Goal: Task Accomplishment & Management: Use online tool/utility

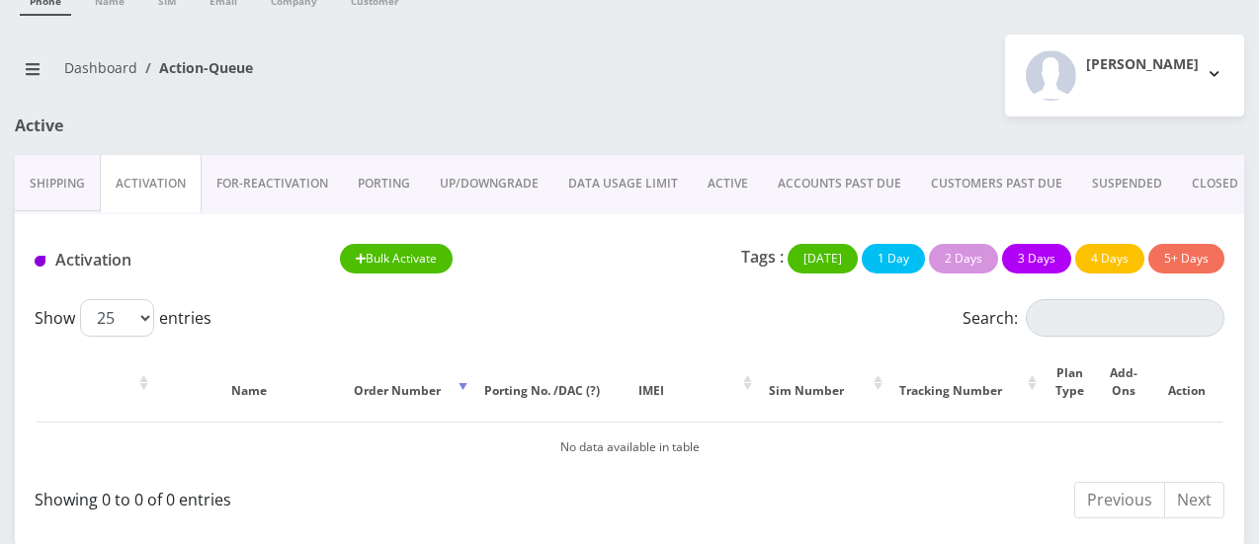
scroll to position [83, 0]
click at [55, 195] on link "Shipping" at bounding box center [57, 183] width 85 height 57
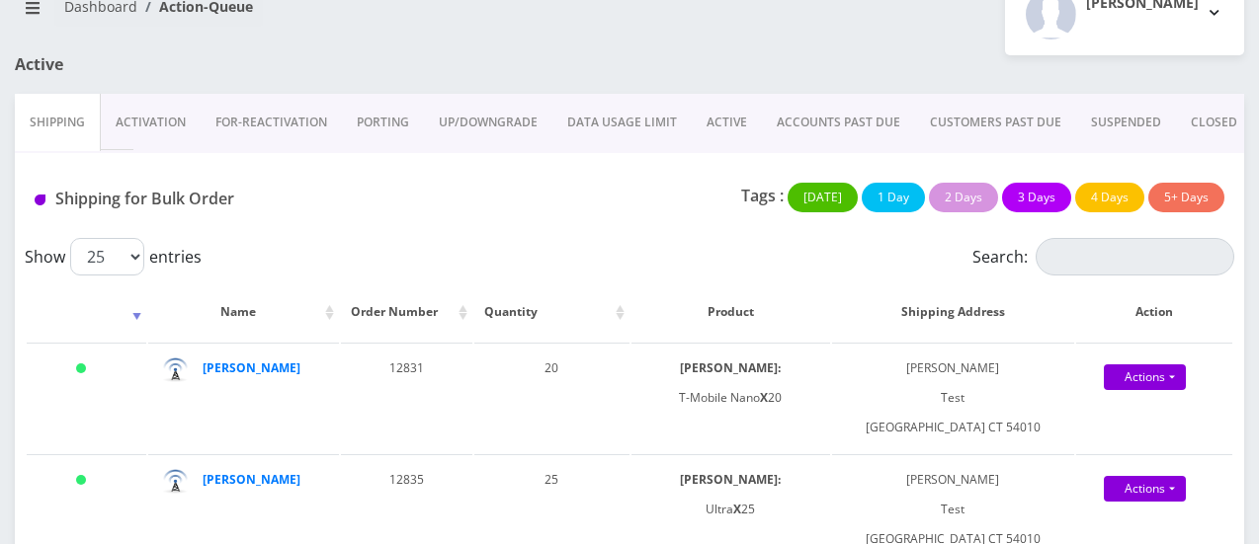
scroll to position [162, 0]
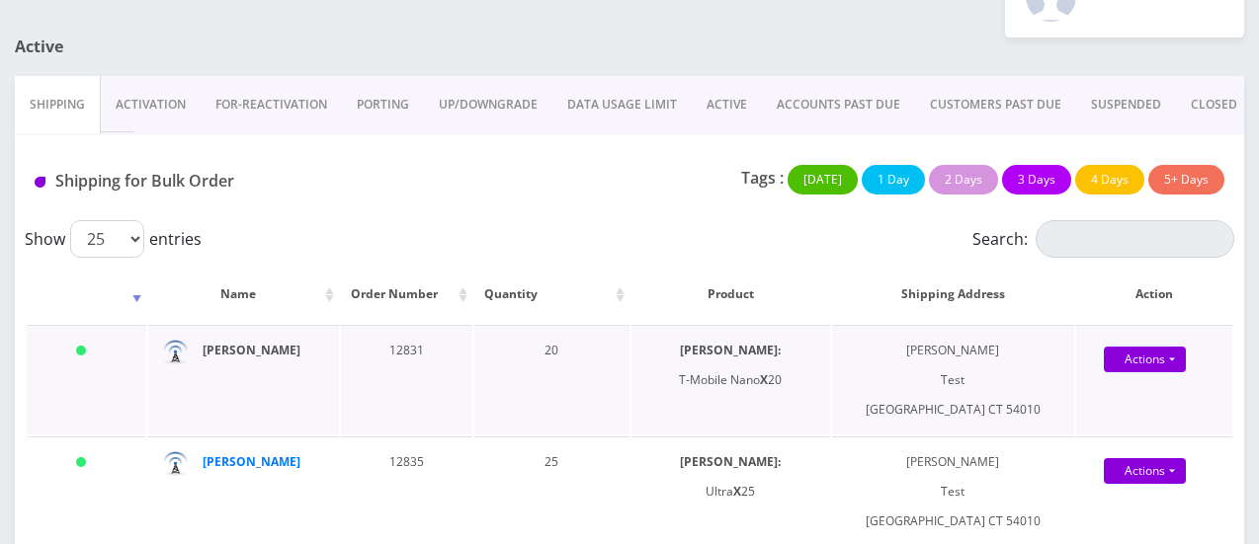
click at [232, 347] on strong "[PERSON_NAME]" at bounding box center [252, 350] width 98 height 17
click at [139, 102] on link "Activation" at bounding box center [151, 104] width 100 height 57
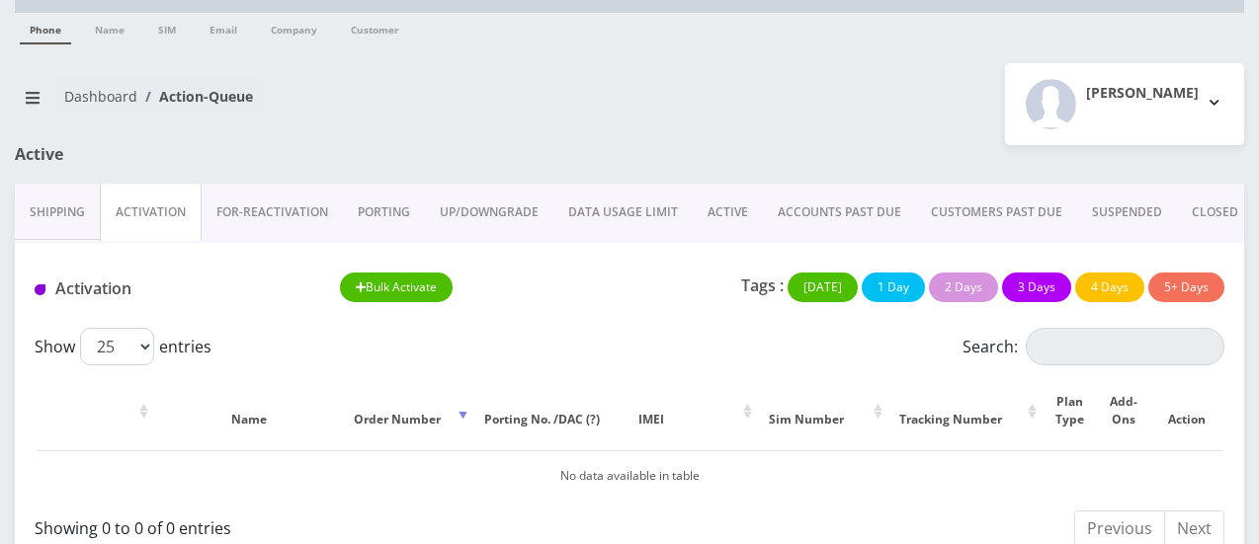
scroll to position [83, 0]
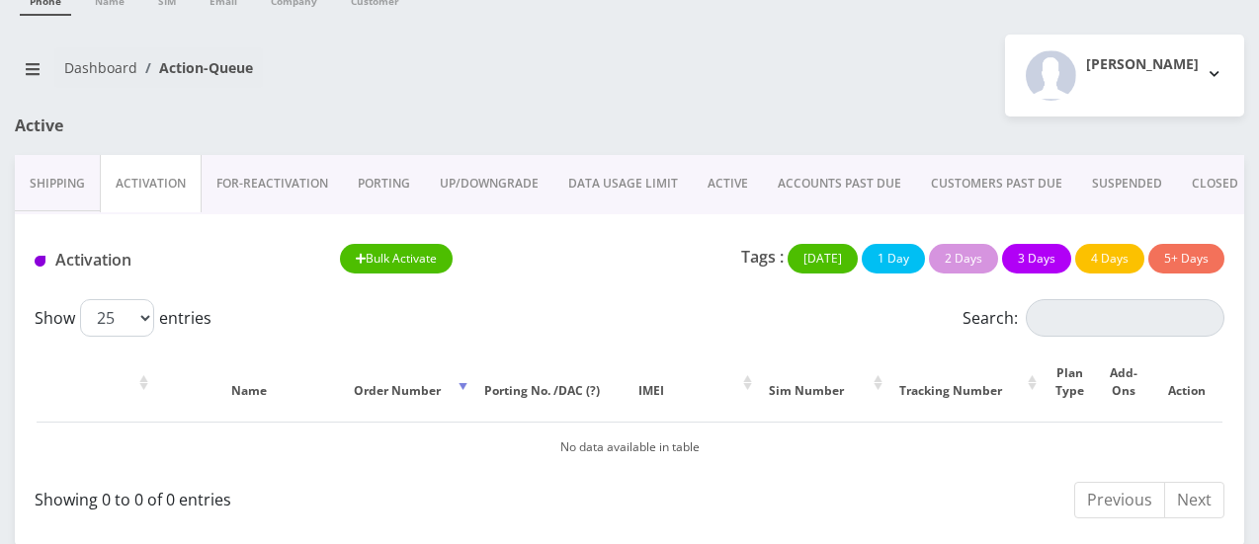
click at [75, 195] on link "Shipping" at bounding box center [57, 183] width 85 height 57
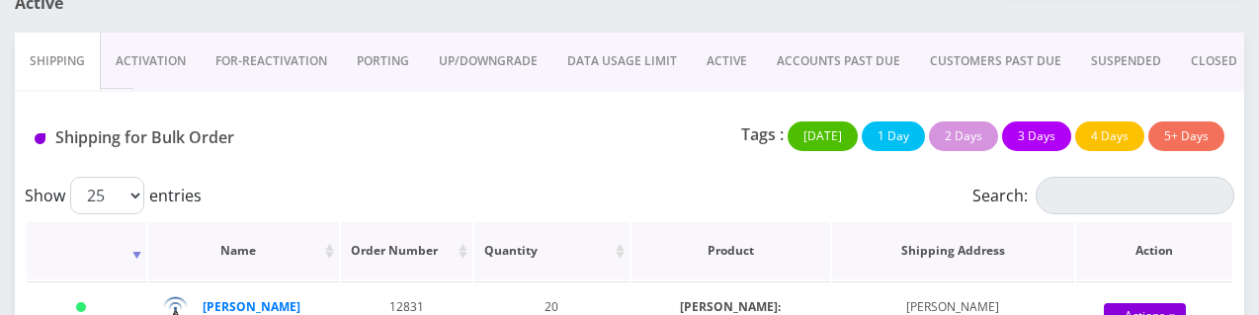
scroll to position [205, 0]
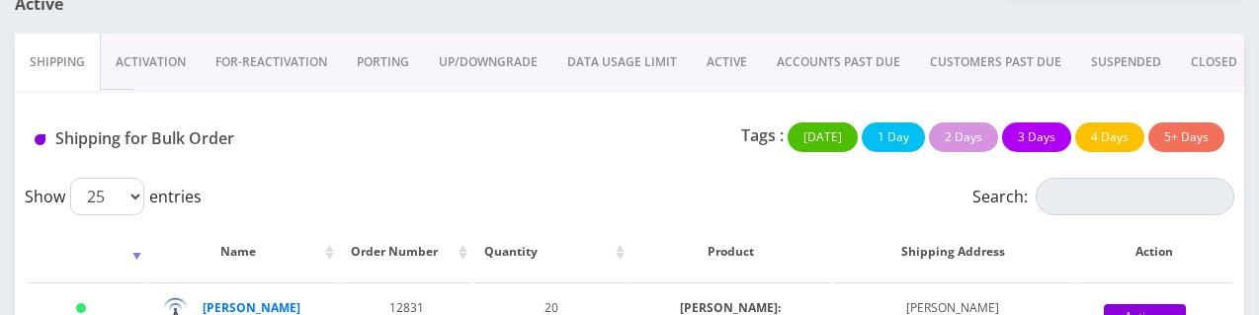
click at [156, 50] on link "Activation" at bounding box center [151, 62] width 100 height 57
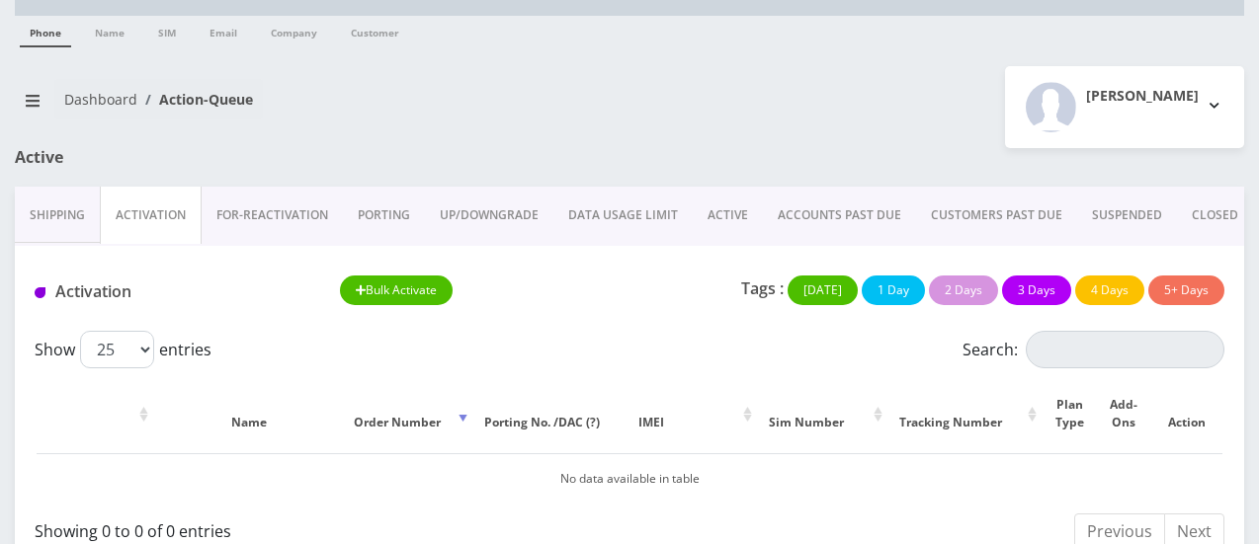
scroll to position [83, 0]
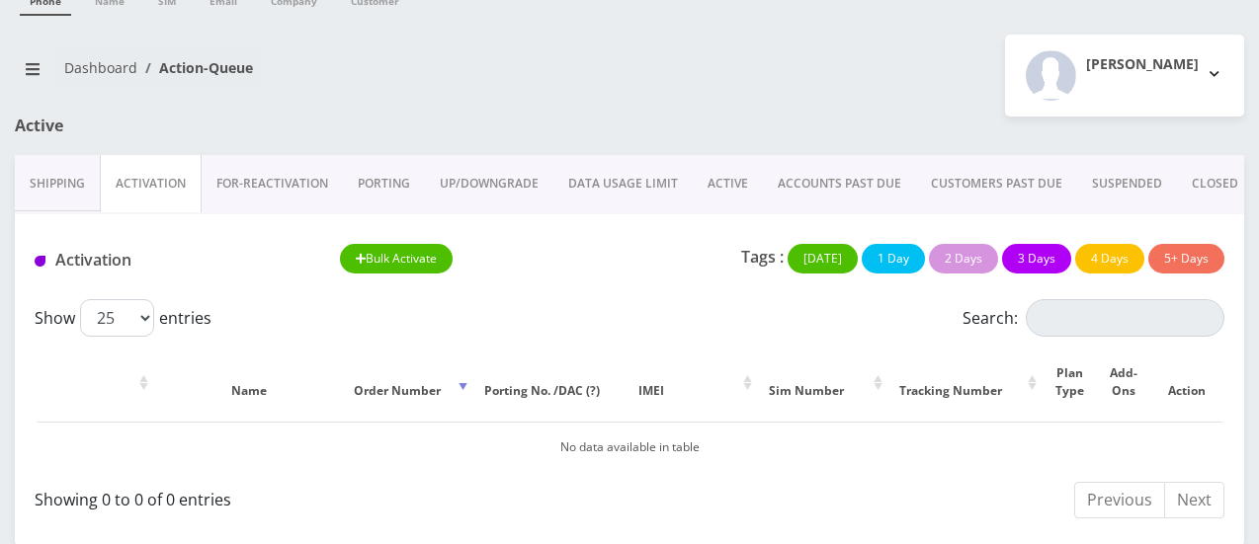
click at [58, 190] on link "Shipping" at bounding box center [57, 183] width 85 height 57
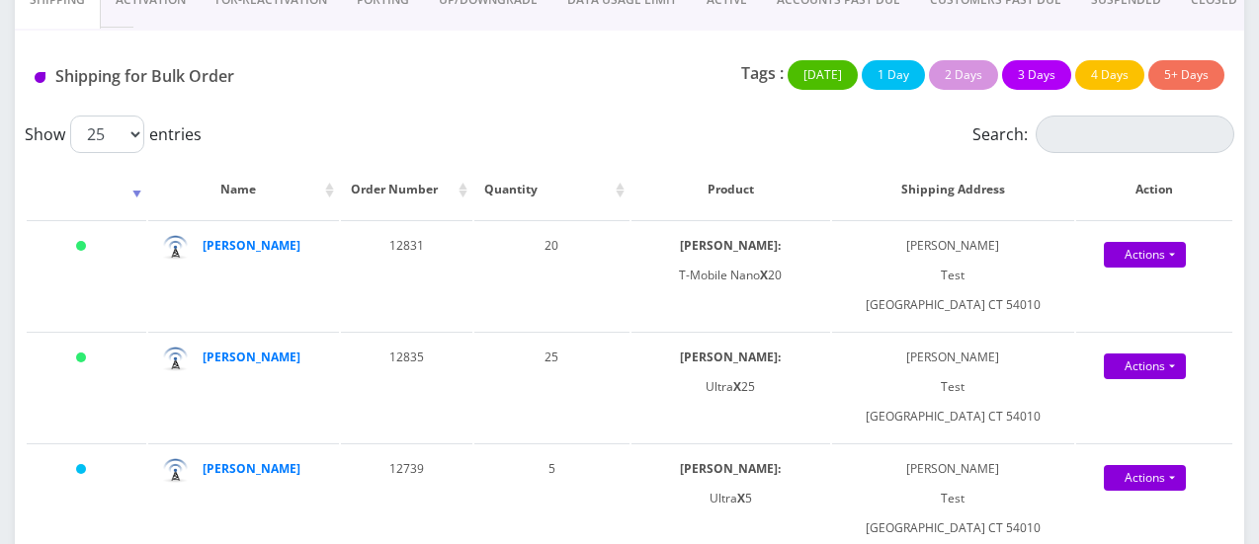
scroll to position [227, 0]
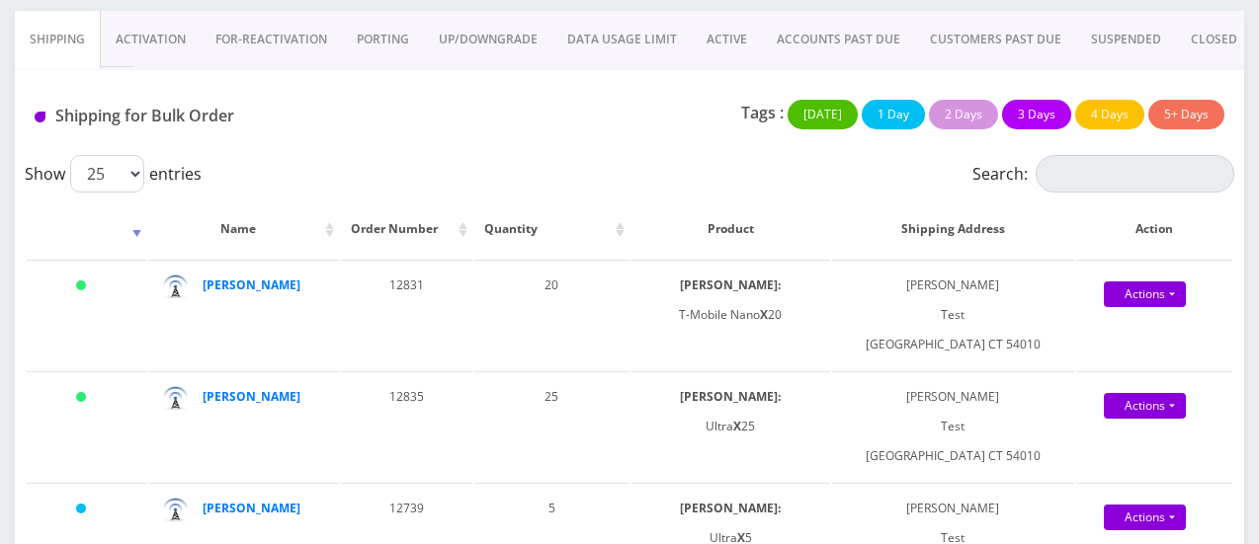
click at [150, 42] on link "Activation" at bounding box center [151, 39] width 100 height 57
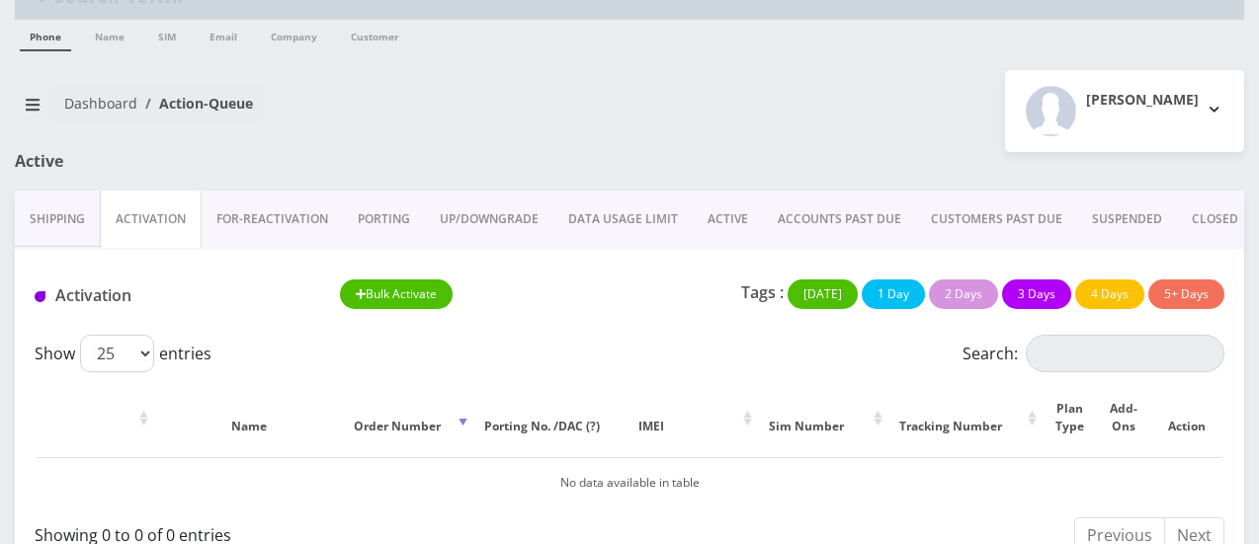
scroll to position [83, 0]
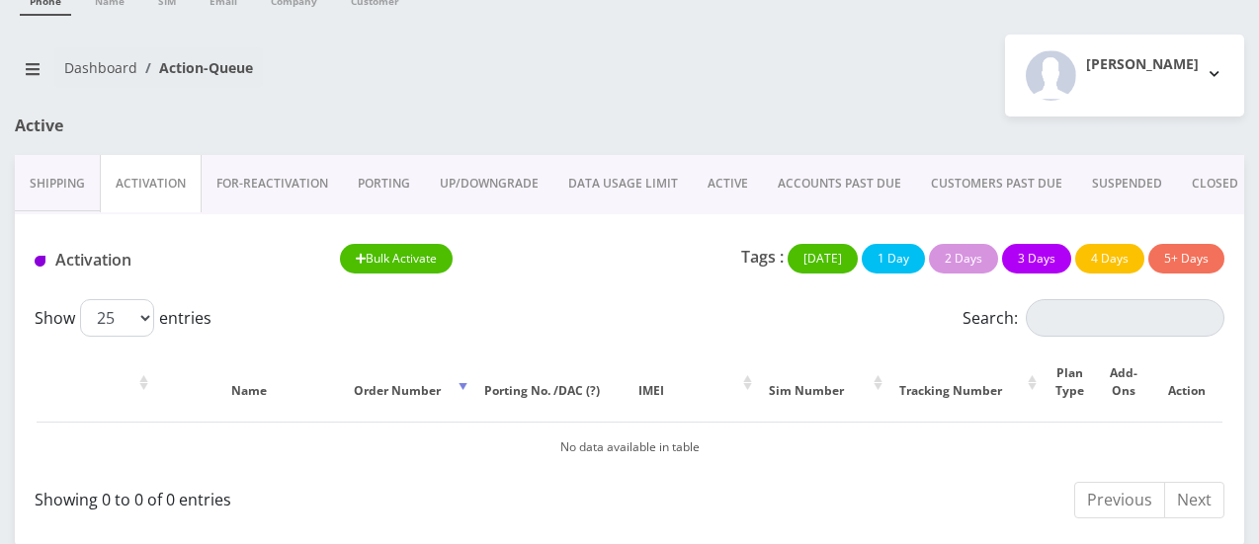
click at [71, 191] on link "Shipping" at bounding box center [57, 183] width 85 height 57
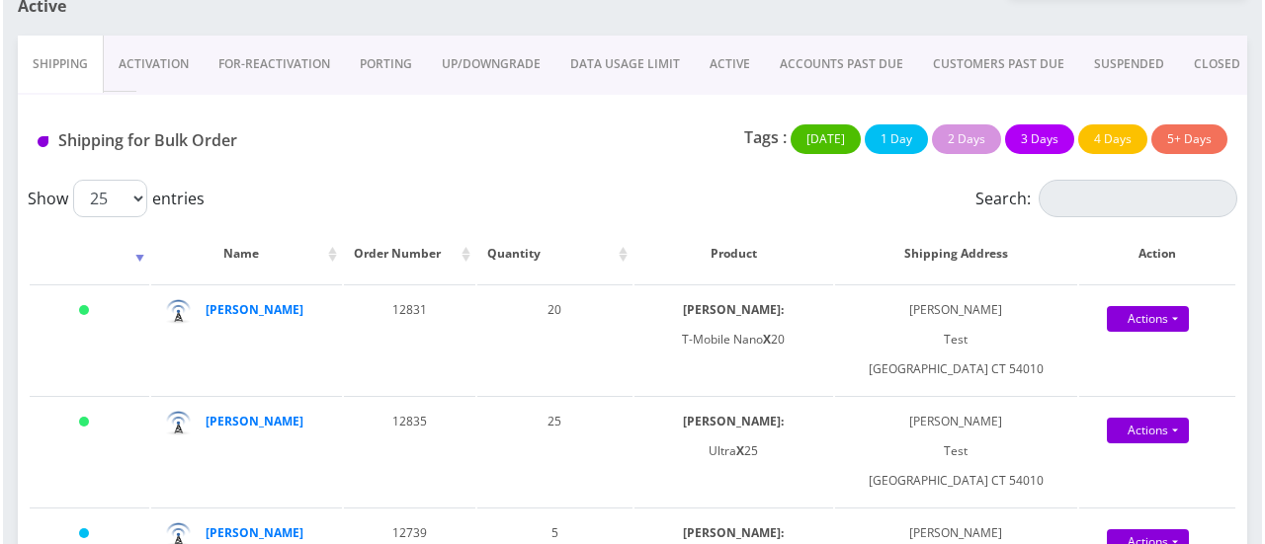
scroll to position [204, 0]
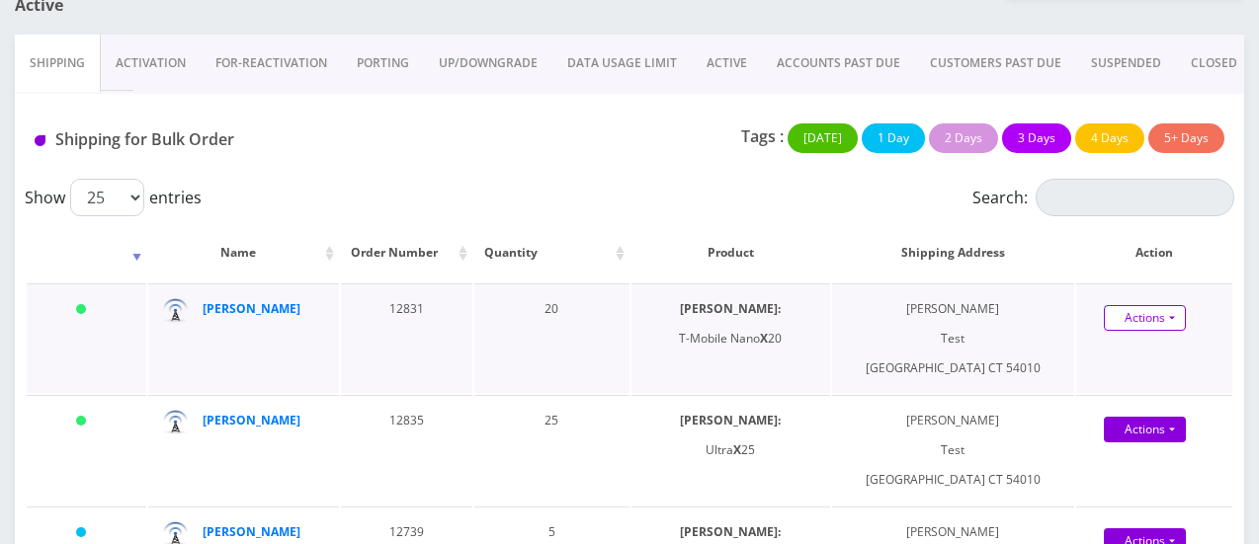
click at [1166, 313] on link "Actions" at bounding box center [1145, 318] width 82 height 26
click at [1126, 354] on link "Shipped" at bounding box center [1160, 356] width 158 height 30
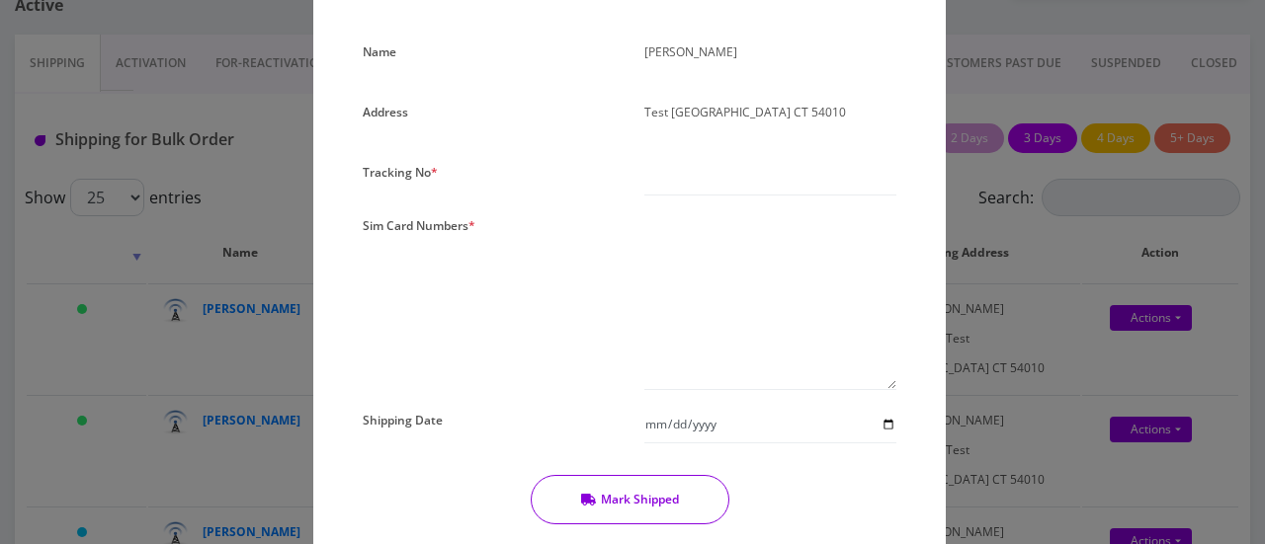
scroll to position [336, 0]
click at [646, 230] on textarea at bounding box center [770, 301] width 252 height 179
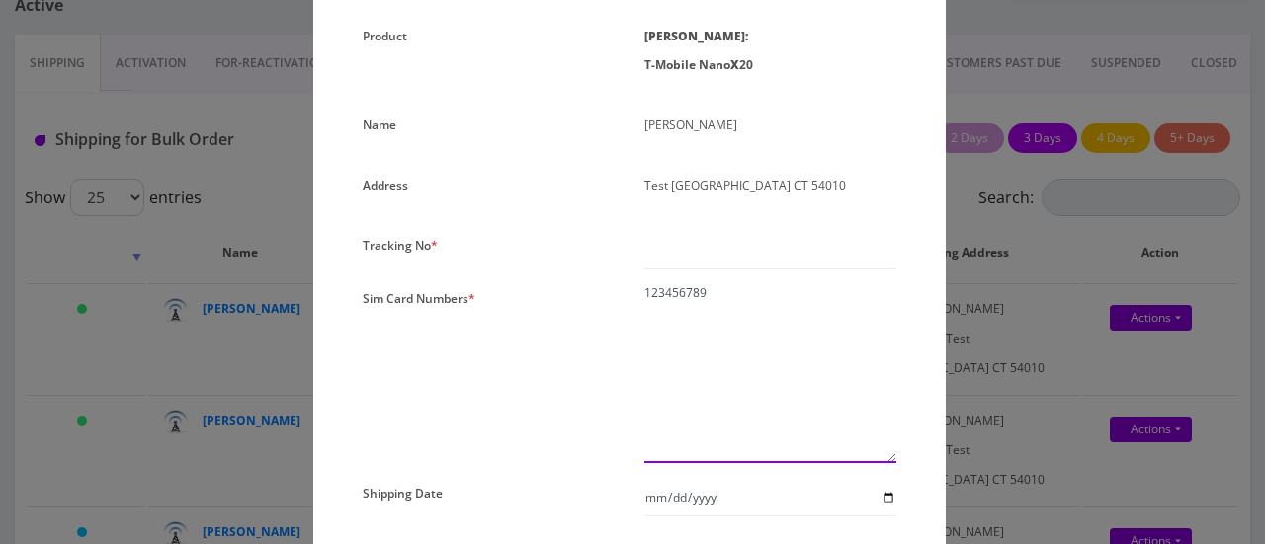
scroll to position [259, 0]
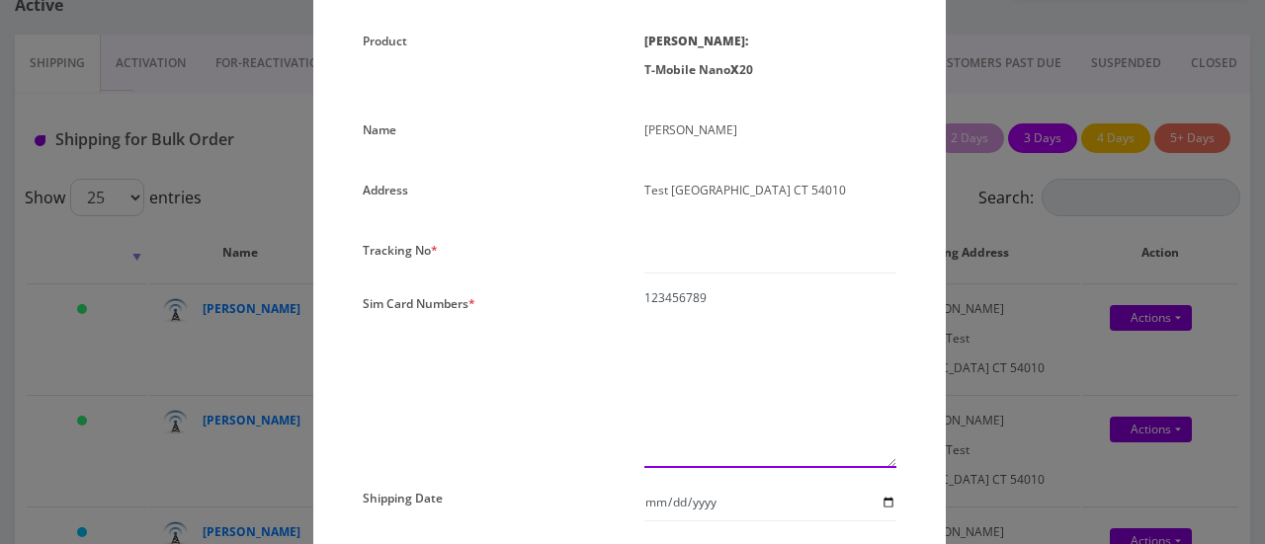
type textarea "123456789"
click at [671, 254] on input "text" at bounding box center [770, 255] width 252 height 38
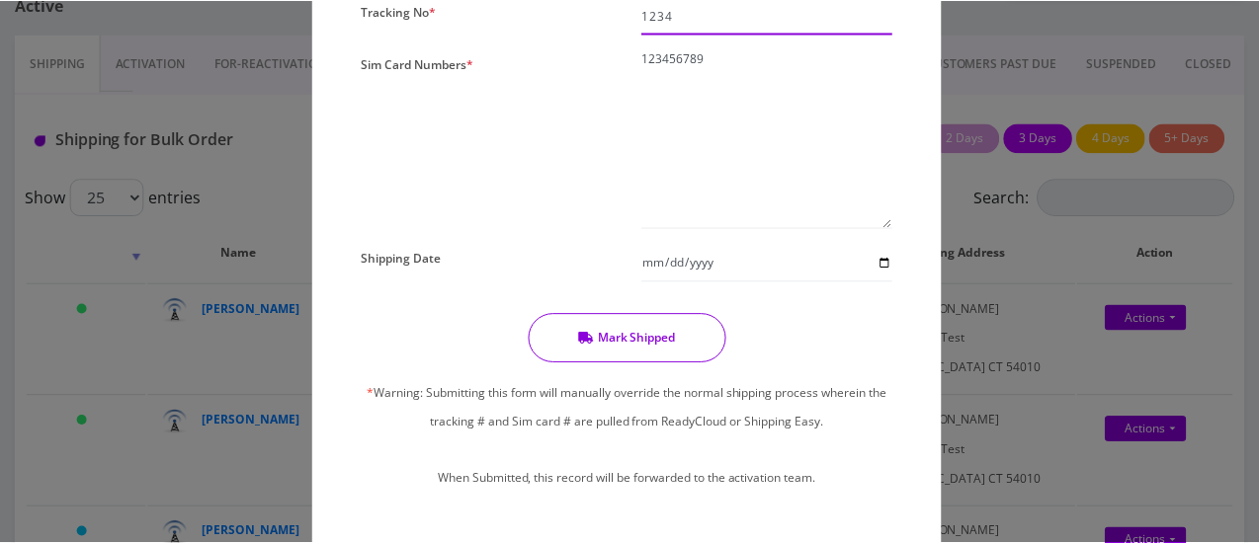
scroll to position [499, 0]
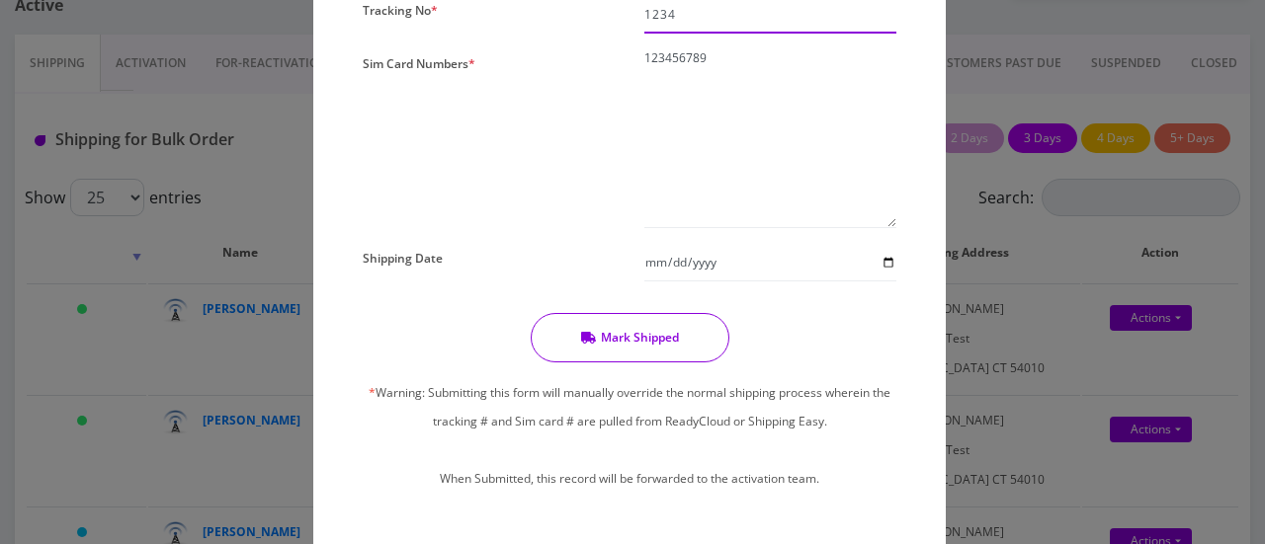
type input "1234"
click at [881, 266] on input "Shipping Date" at bounding box center [770, 263] width 252 height 38
type input "[DATE]"
click at [613, 331] on button "Mark Shipped" at bounding box center [630, 337] width 199 height 49
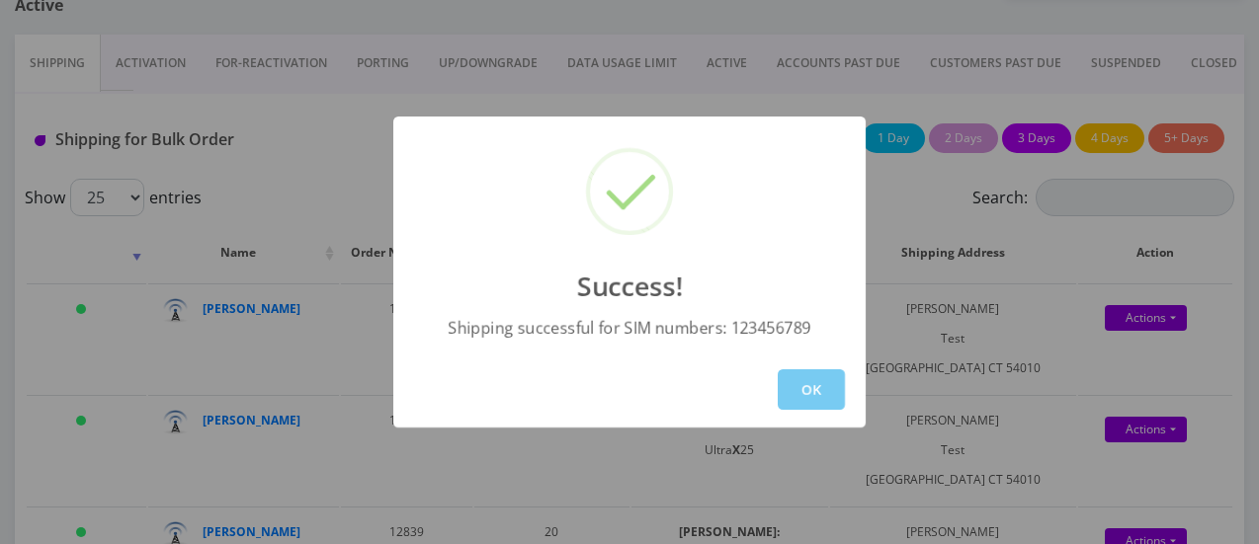
click at [802, 391] on button "OK" at bounding box center [811, 390] width 67 height 41
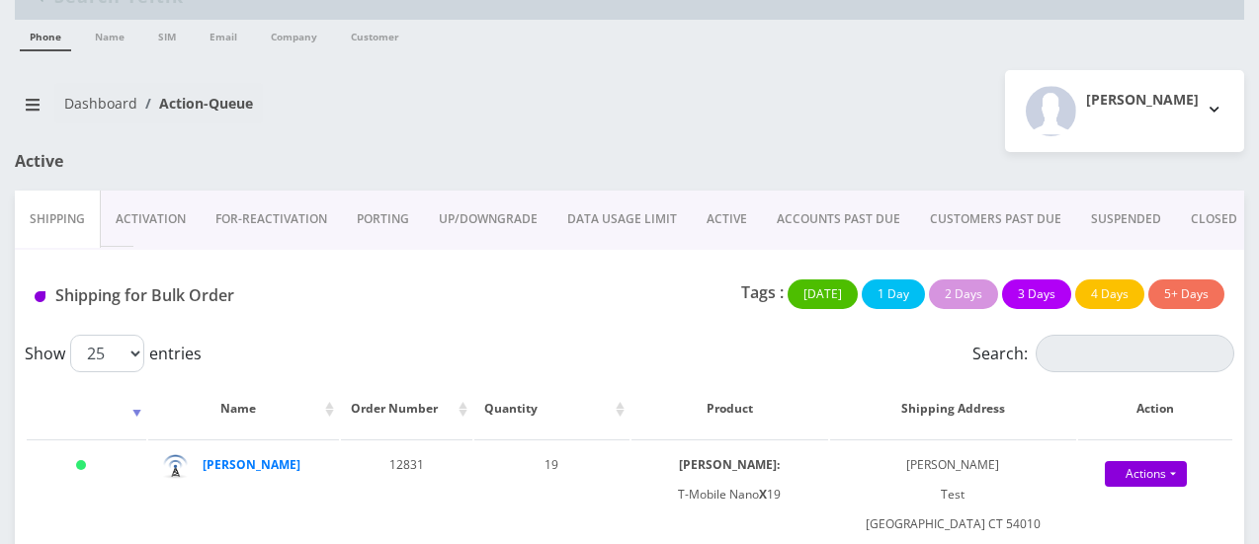
scroll to position [0, 0]
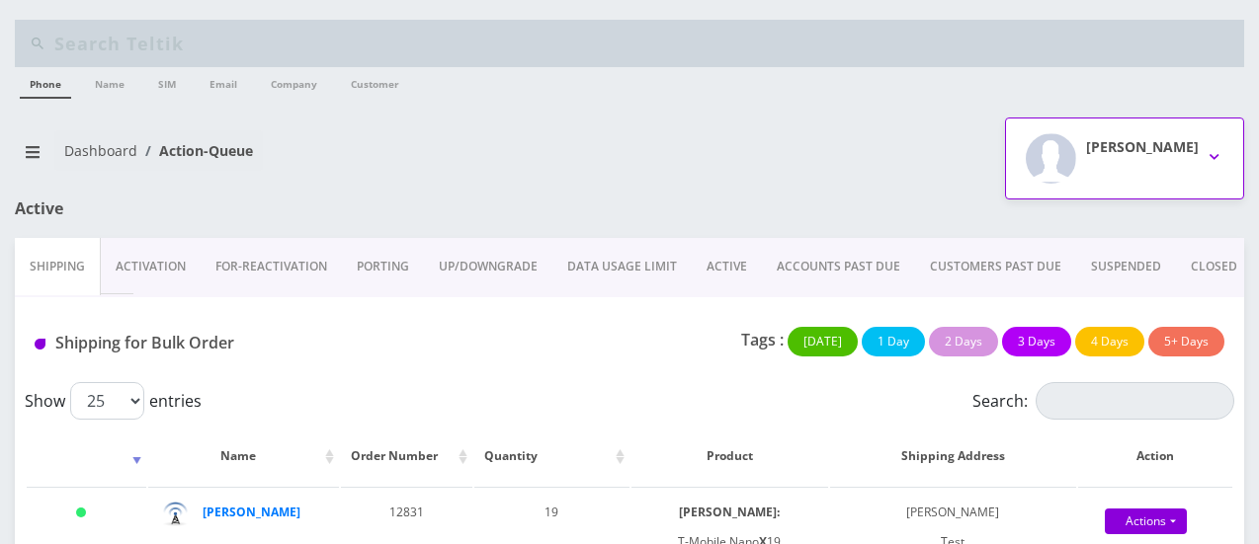
click at [1206, 150] on button "[PERSON_NAME]" at bounding box center [1124, 159] width 239 height 82
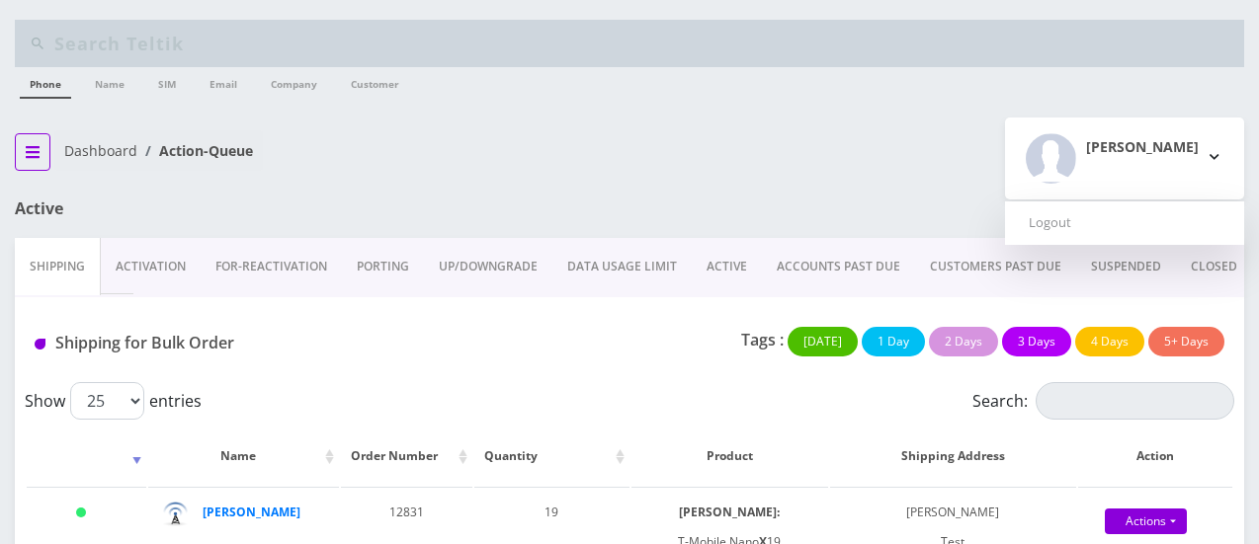
click at [28, 161] on button "breadcrumb" at bounding box center [33, 152] width 36 height 38
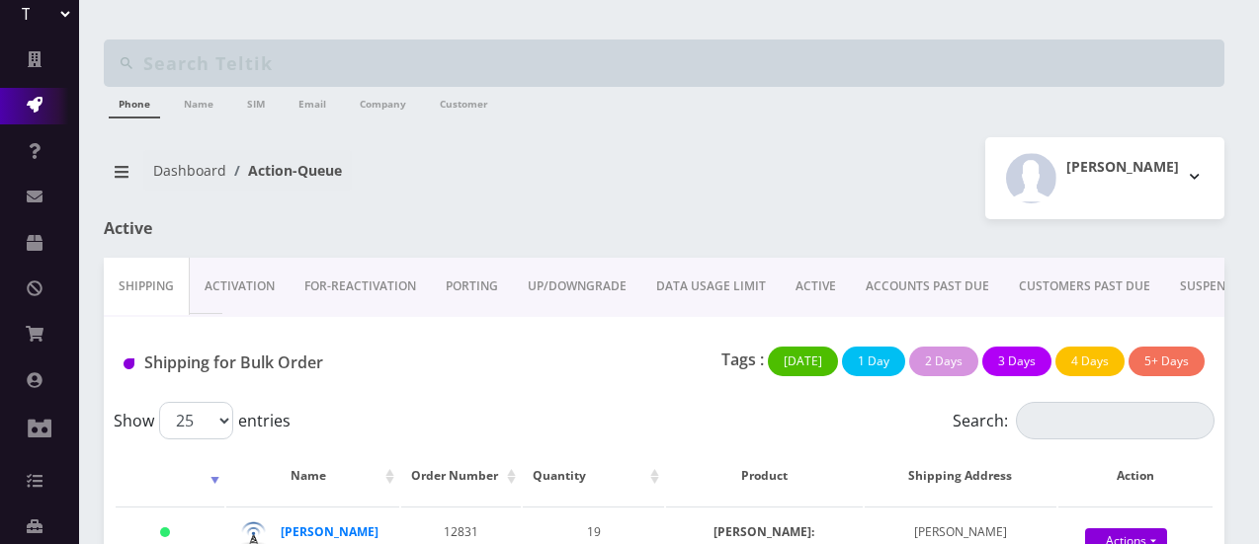
scroll to position [323, 0]
click at [58, 16] on select "TeltikX Test OneTouch GPS Teltik IoT [PERSON_NAME] and [PERSON_NAME] Plc Home A…" at bounding box center [39, 19] width 67 height 38
click at [400, 170] on nav "Dashboard Action-Queue" at bounding box center [376, 178] width 545 height 56
click at [246, 280] on link "Activation" at bounding box center [240, 286] width 100 height 57
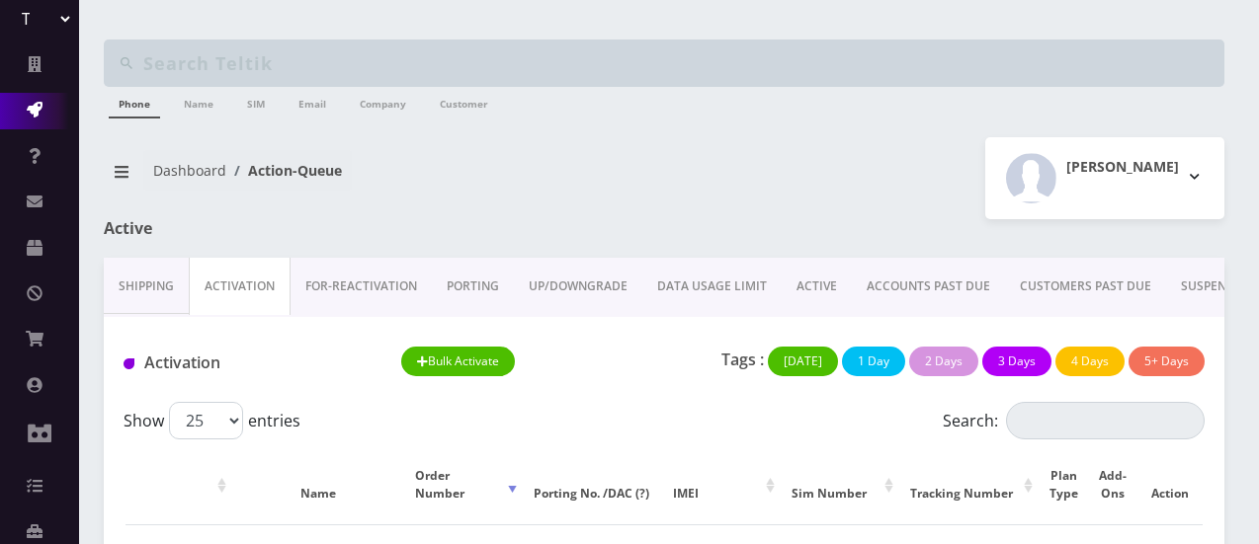
scroll to position [103, 0]
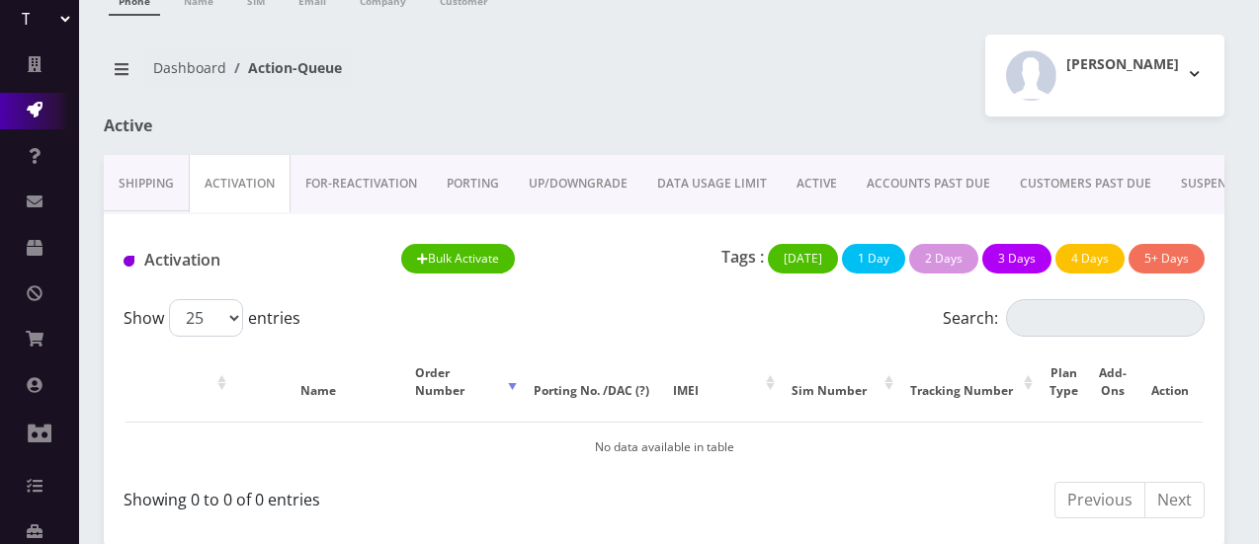
click at [154, 190] on link "Shipping" at bounding box center [146, 183] width 85 height 57
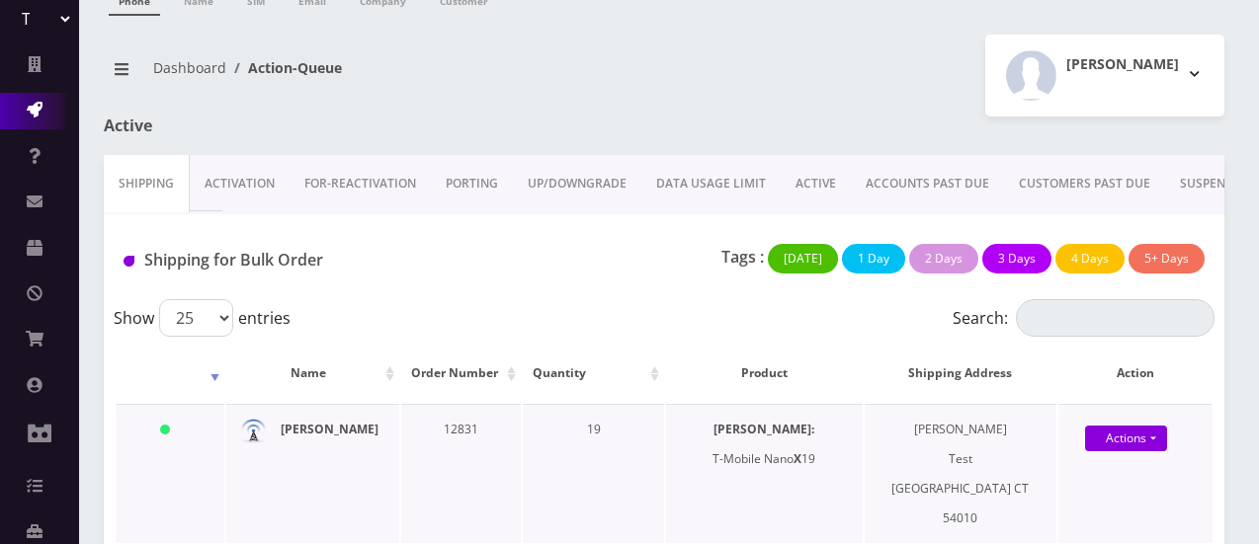
click at [317, 433] on strong "[PERSON_NAME]" at bounding box center [330, 429] width 98 height 17
click at [250, 177] on link "Activation" at bounding box center [240, 183] width 100 height 57
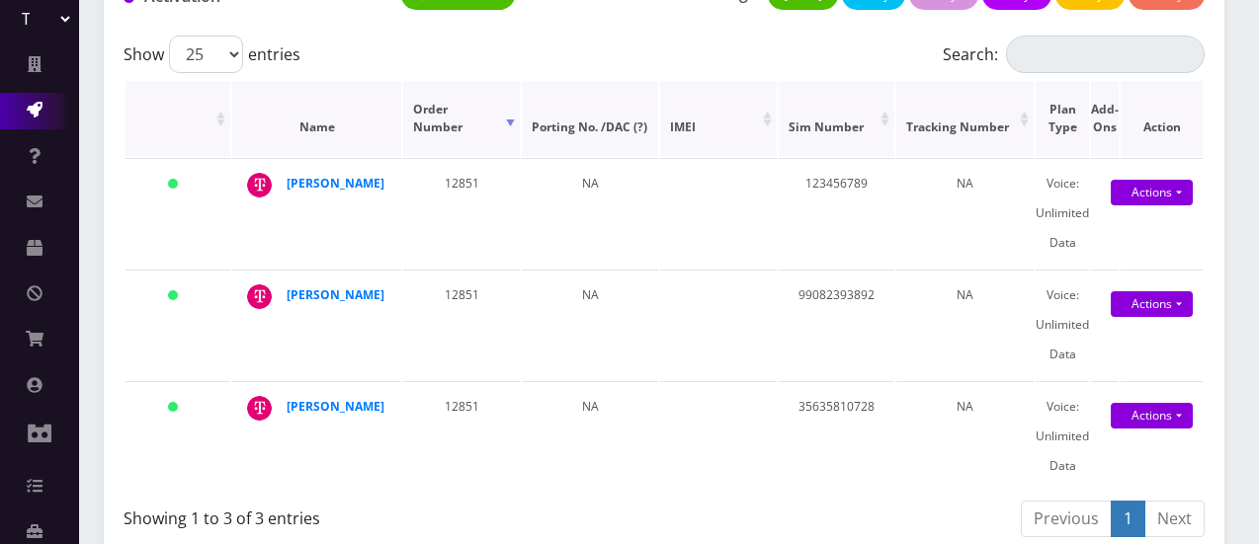
scroll to position [384, 0]
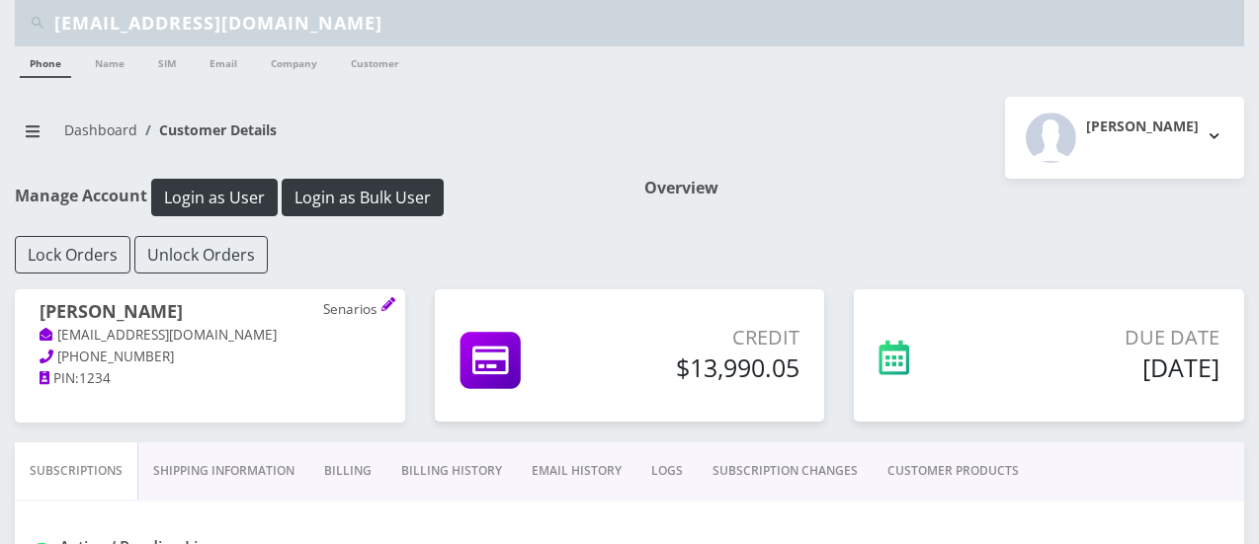
scroll to position [21, 0]
click at [381, 194] on button "Login as Bulk User" at bounding box center [363, 198] width 162 height 38
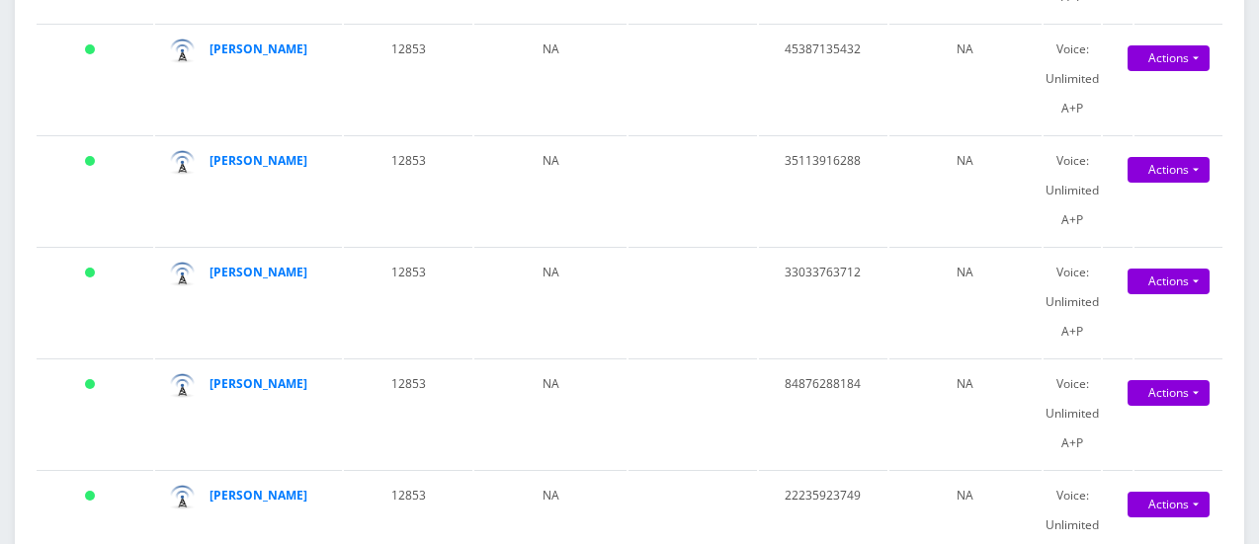
scroll to position [2814, 0]
